Goal: Task Accomplishment & Management: Manage account settings

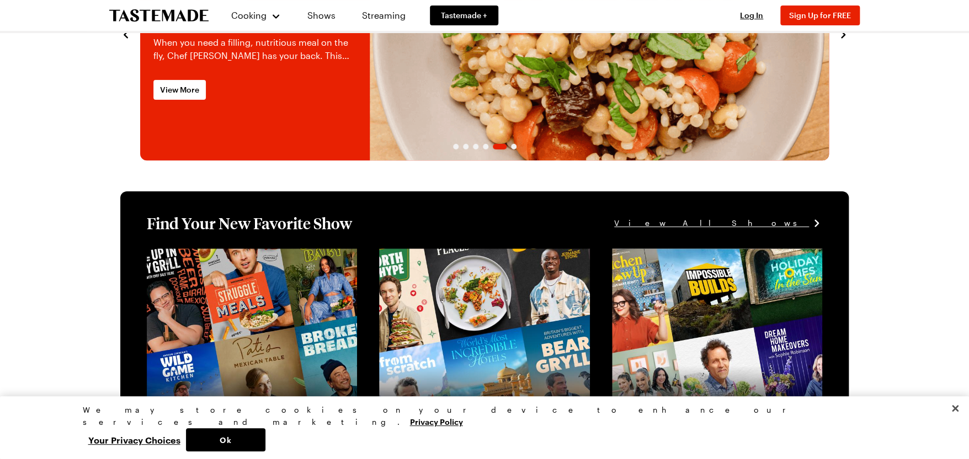
scroll to position [145, 0]
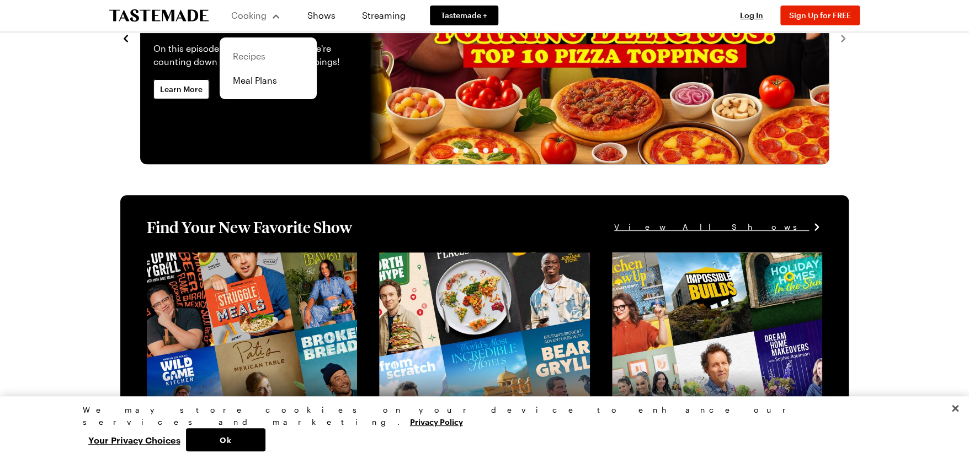
click at [253, 53] on link "Recipes" at bounding box center [268, 56] width 84 height 24
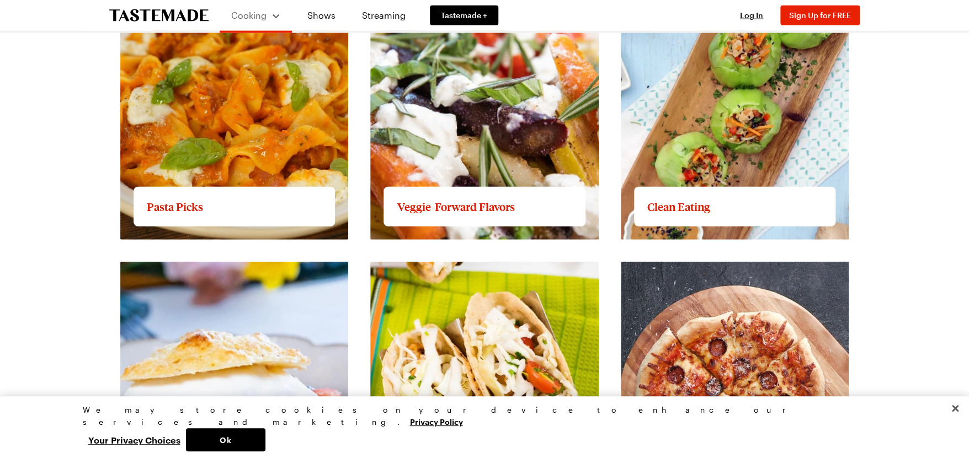
scroll to position [1289, 0]
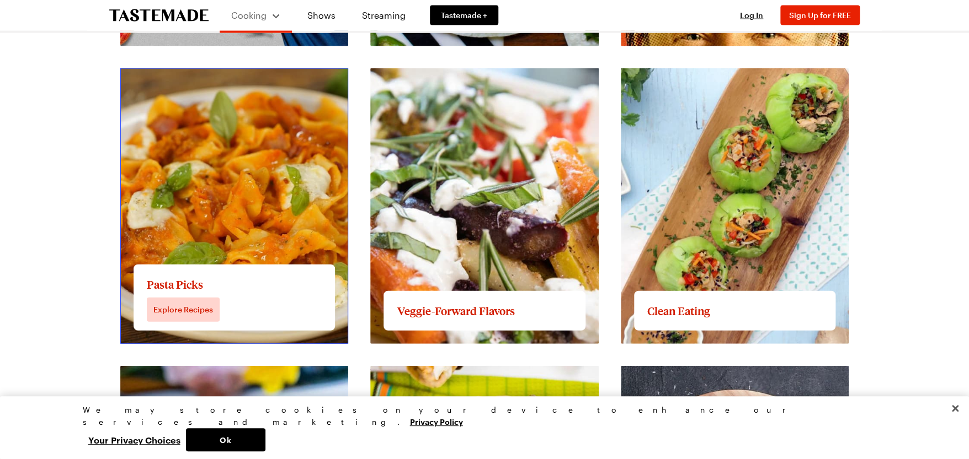
click at [188, 80] on link "View full content for Pasta Picks" at bounding box center [186, 74] width 133 height 10
click at [182, 80] on link "View full content for Pasta Picks" at bounding box center [186, 74] width 133 height 10
click at [187, 80] on link "View full content for Pasta Picks" at bounding box center [186, 74] width 133 height 10
click at [233, 80] on link "View full content for Pasta Picks" at bounding box center [186, 74] width 133 height 10
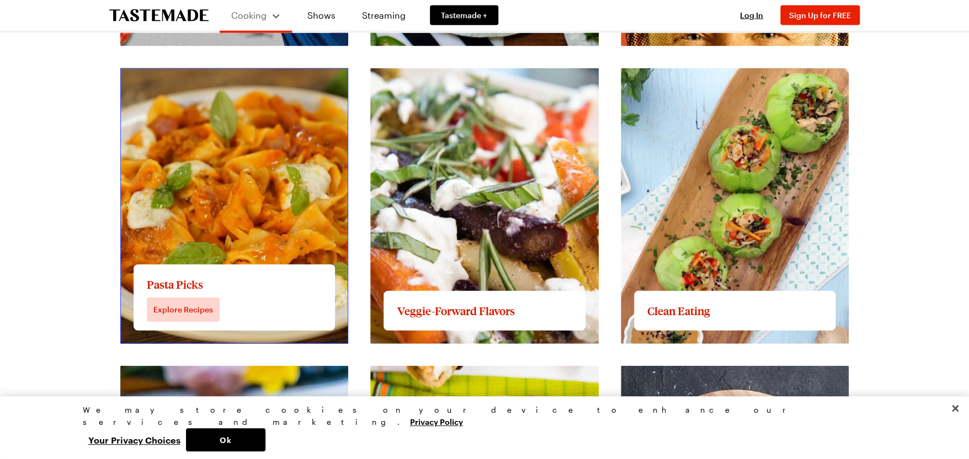
click at [234, 80] on link "View full content for Pasta Picks" at bounding box center [186, 74] width 133 height 10
click at [237, 80] on link "View full content for Pasta Picks" at bounding box center [186, 74] width 133 height 10
click at [175, 80] on link "View full content for Pasta Picks" at bounding box center [186, 74] width 133 height 10
click at [194, 80] on link "View full content for Pasta Picks" at bounding box center [186, 74] width 133 height 10
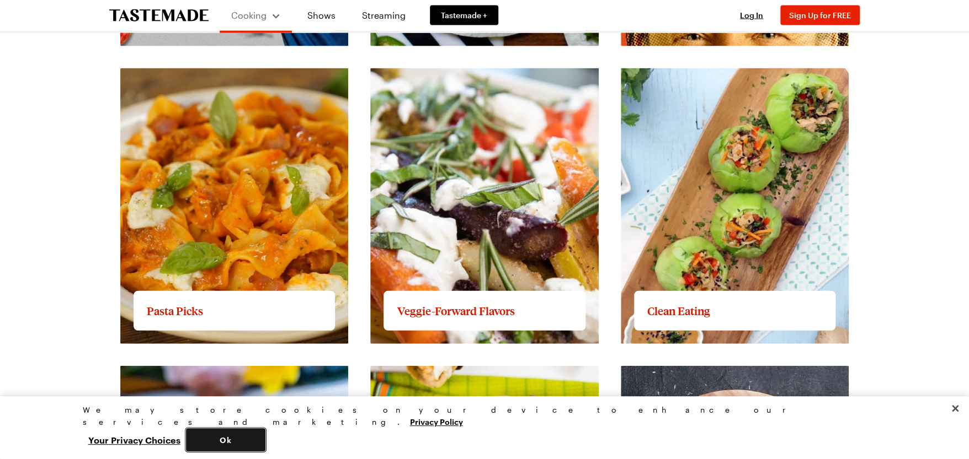
click at [265, 432] on button "Ok" at bounding box center [225, 440] width 79 height 23
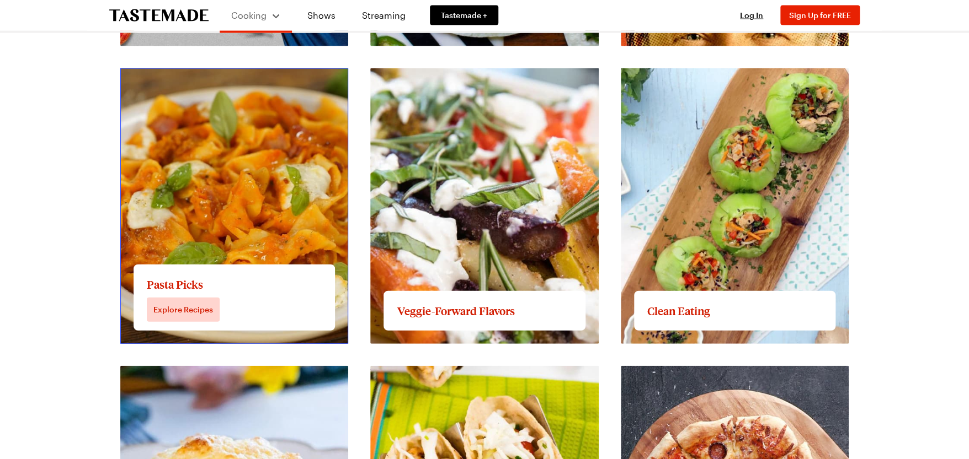
click at [189, 80] on link "View full content for Pasta Picks" at bounding box center [186, 74] width 133 height 10
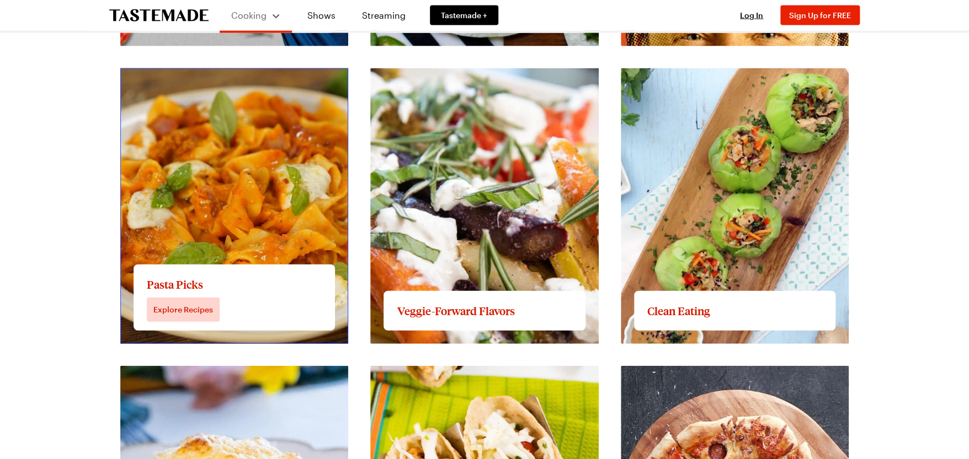
click at [189, 80] on link "View full content for Pasta Picks" at bounding box center [186, 74] width 133 height 10
click at [195, 80] on link "View full content for Pasta Picks" at bounding box center [186, 74] width 133 height 10
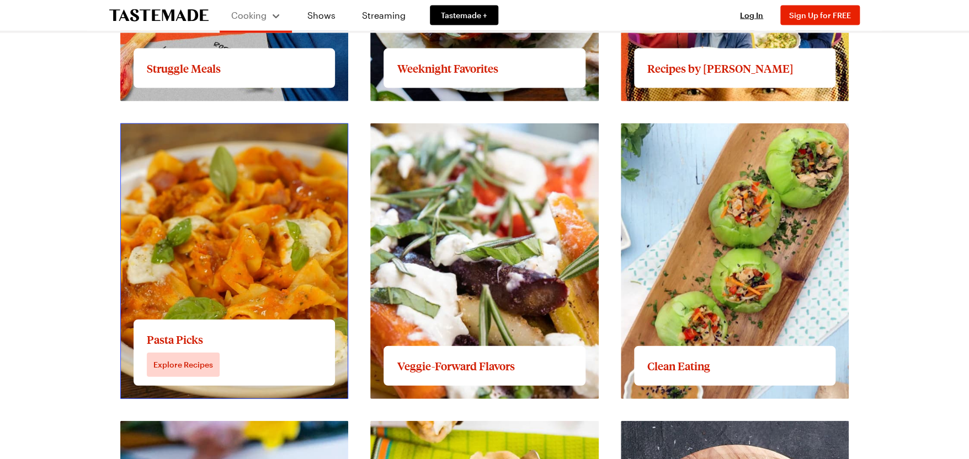
scroll to position [1176, 0]
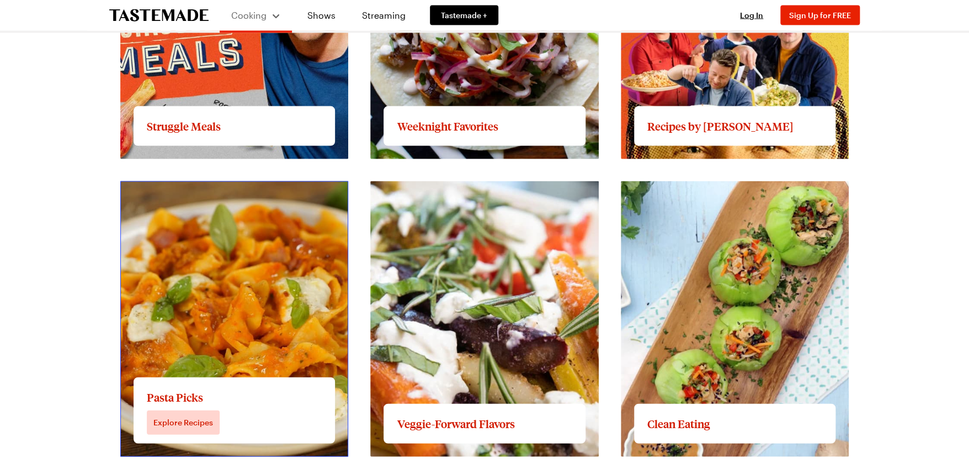
click at [163, 193] on link "View full content for Pasta Picks" at bounding box center [186, 188] width 133 height 10
click at [179, 193] on link "View full content for Pasta Picks" at bounding box center [186, 188] width 133 height 10
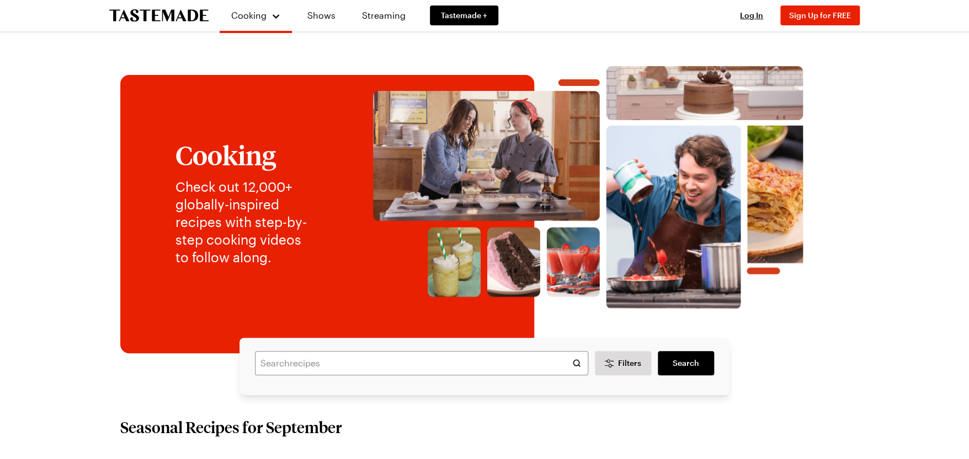
click at [754, 9] on div "Log In Sign Up Log In Sign Up for FREE" at bounding box center [794, 15] width 130 height 31
click at [748, 13] on span "Log In" at bounding box center [751, 14] width 23 height 9
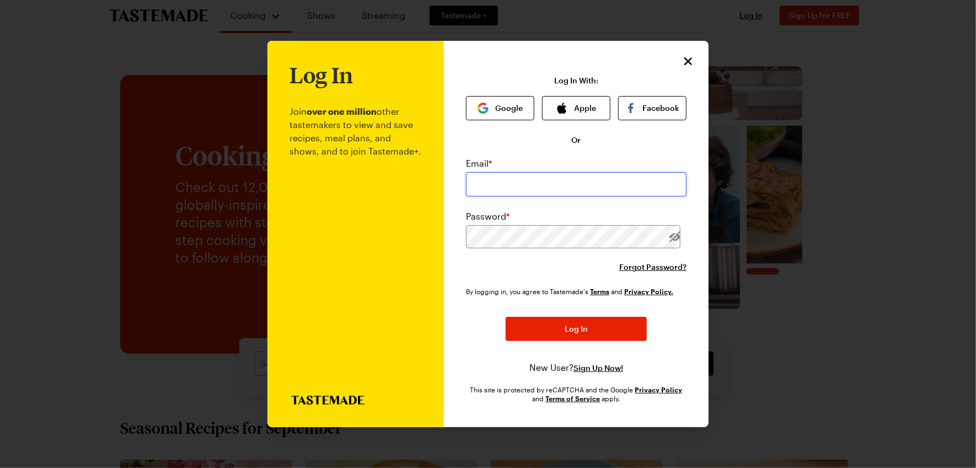
drag, startPoint x: 548, startPoint y: 177, endPoint x: 556, endPoint y: 177, distance: 8.3
click at [556, 177] on input "email" at bounding box center [576, 184] width 221 height 24
type input "[EMAIL_ADDRESS][DOMAIN_NAME]"
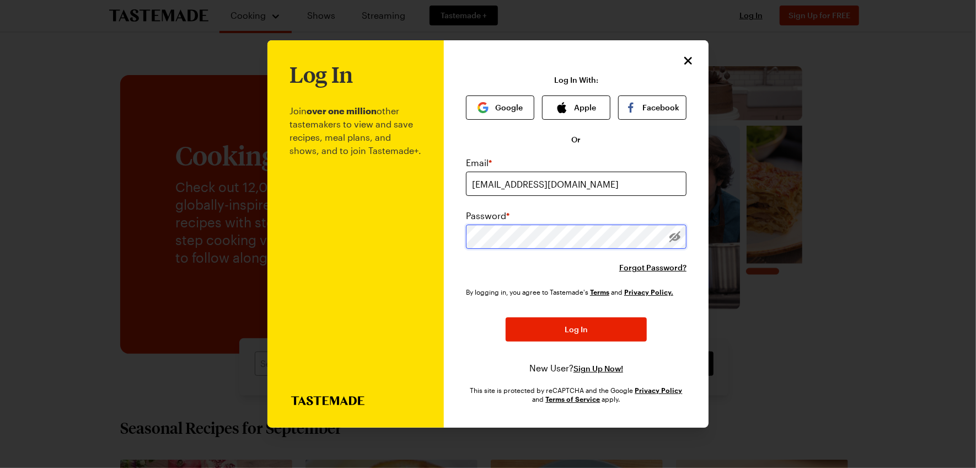
click at [506, 317] on button "Log In" at bounding box center [576, 329] width 141 height 24
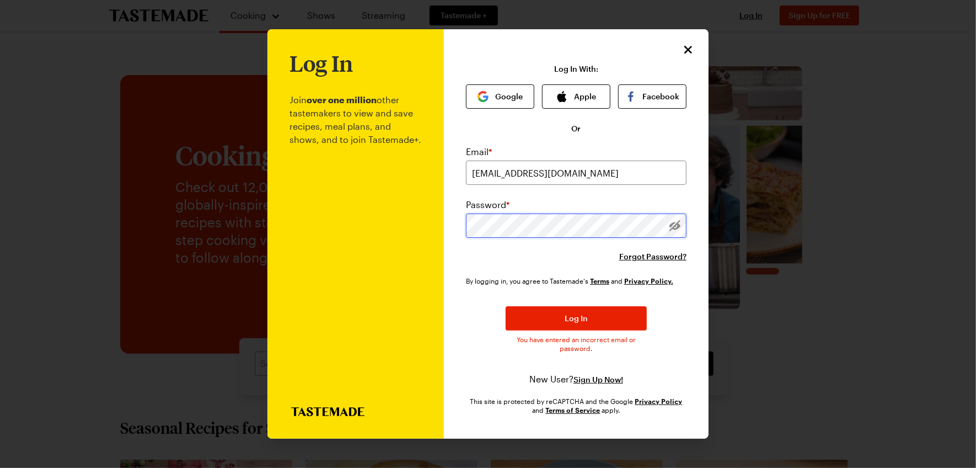
click at [506, 306] on button "Log In" at bounding box center [576, 318] width 141 height 24
click at [682, 41] on div "Log In Join over one million other tastemakers to view and save recipes, meal p…" at bounding box center [576, 233] width 265 height 409
click at [695, 53] on button "Close" at bounding box center [688, 48] width 13 height 13
